Goal: Task Accomplishment & Management: Manage account settings

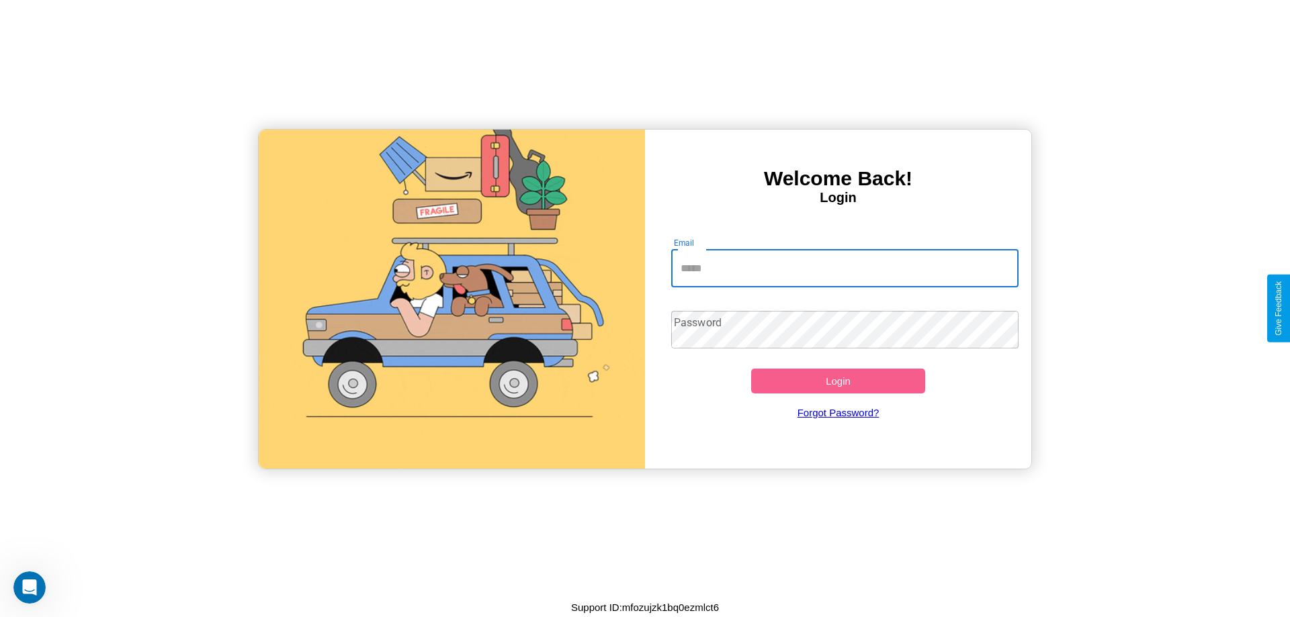
click at [844, 268] on input "Email" at bounding box center [845, 269] width 348 height 38
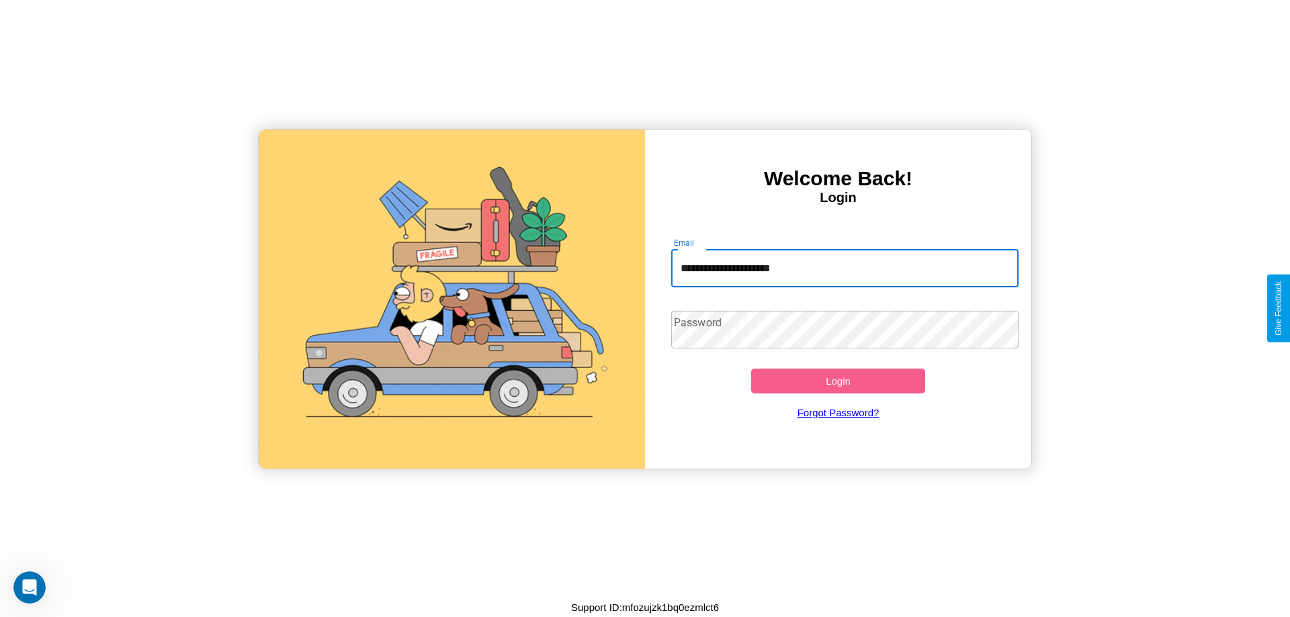
type input "**********"
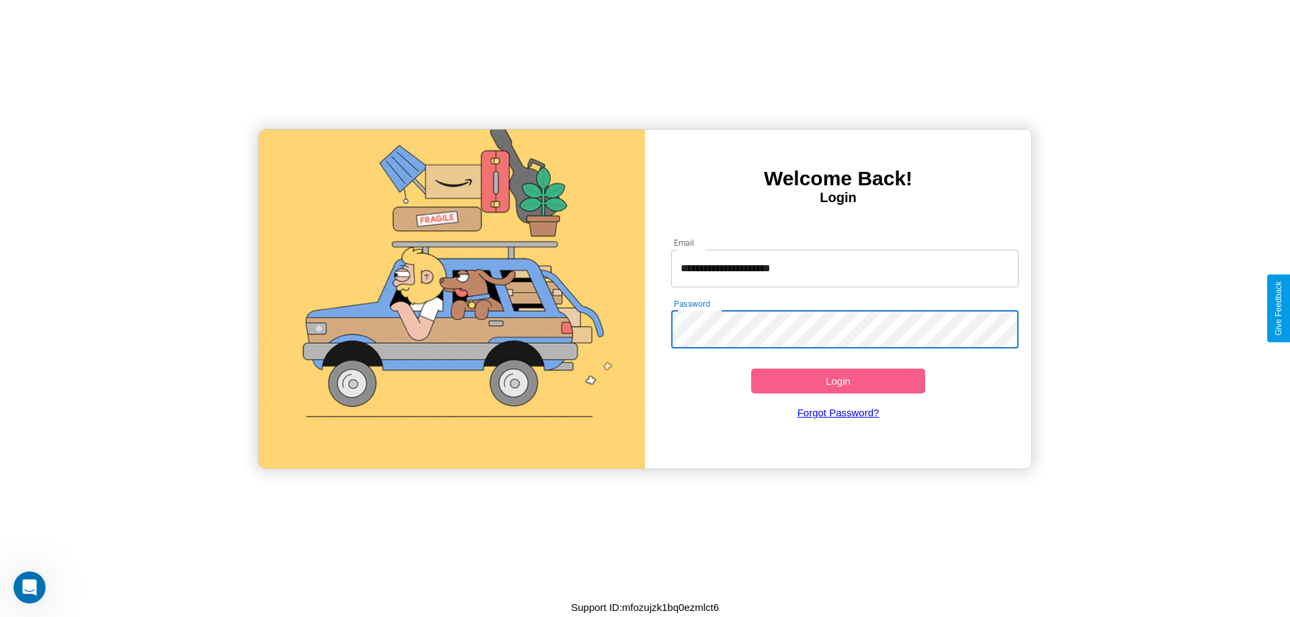
click at [838, 381] on button "Login" at bounding box center [838, 381] width 174 height 25
